Goal: Book appointment/travel/reservation

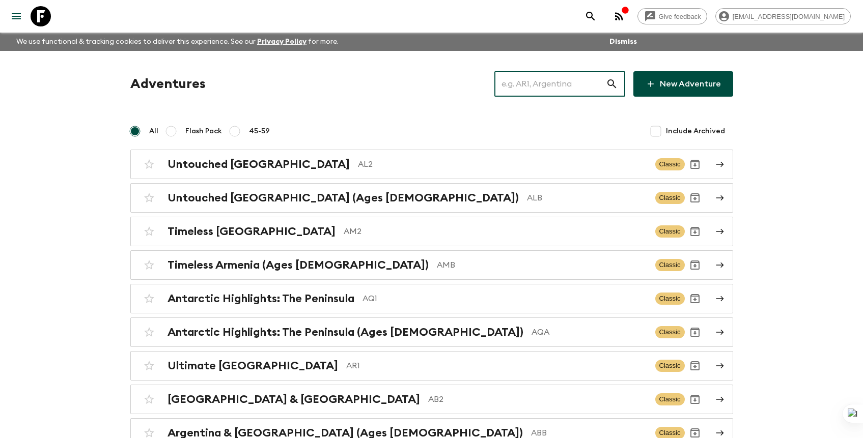
click at [575, 75] on input "text" at bounding box center [549, 84] width 111 height 29
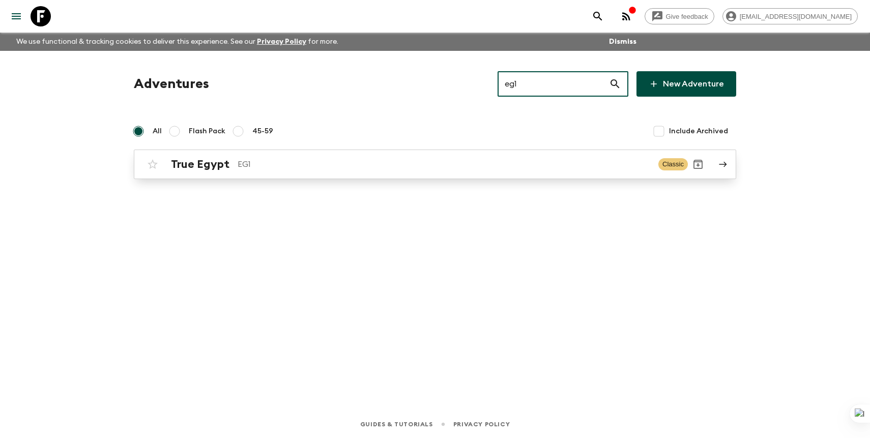
type input "eg1"
click at [471, 165] on p "EG1" at bounding box center [444, 164] width 413 height 12
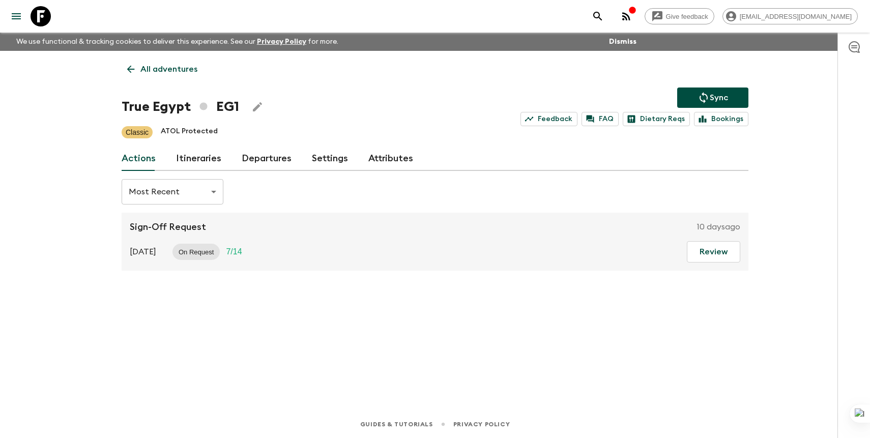
click at [254, 156] on link "Departures" at bounding box center [267, 159] width 50 height 24
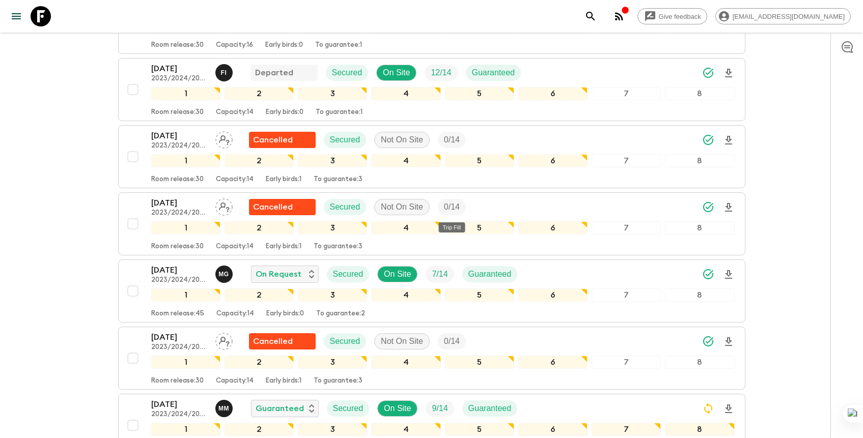
scroll to position [795, 0]
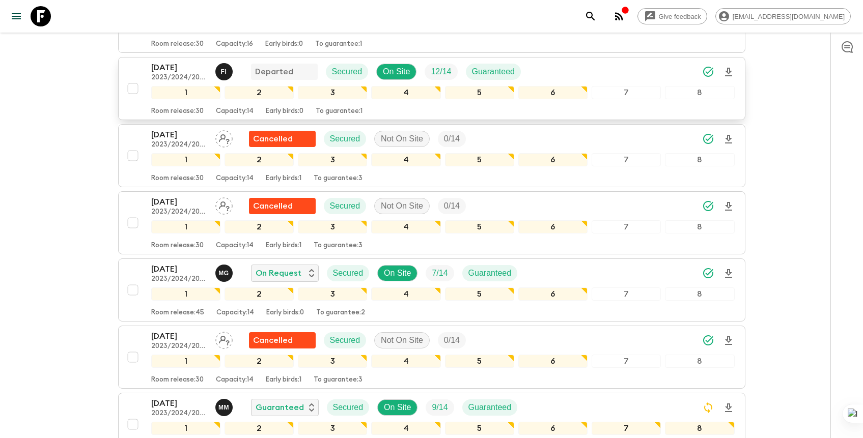
click at [611, 73] on div "[DATE] 2023/2024/2025 F I Departed Secured On Site 12 / 14 Guaranteed" at bounding box center [442, 72] width 583 height 20
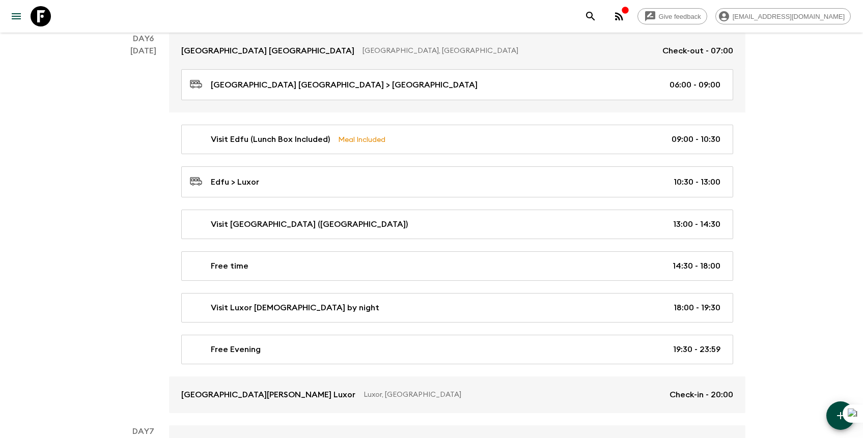
scroll to position [1766, 0]
